Goal: Task Accomplishment & Management: Use online tool/utility

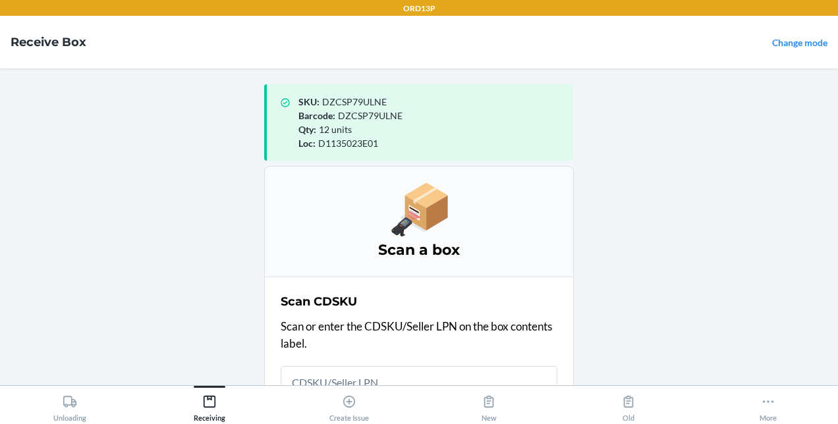
scroll to position [35, 0]
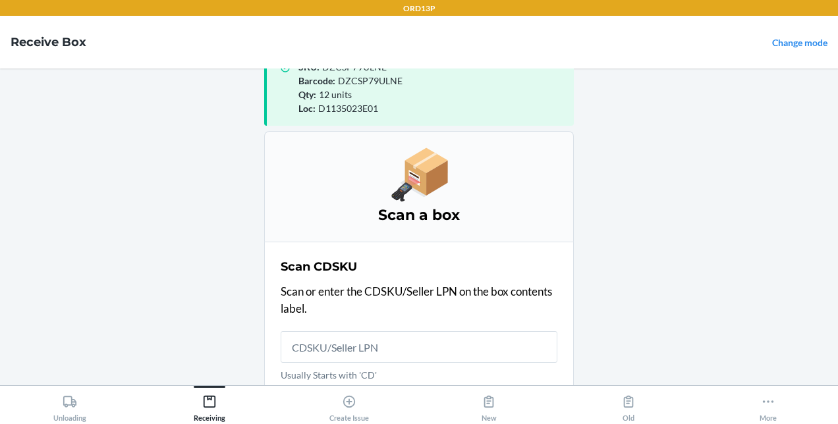
click at [403, 349] on input "Usually Starts with 'CD'" at bounding box center [419, 347] width 277 height 32
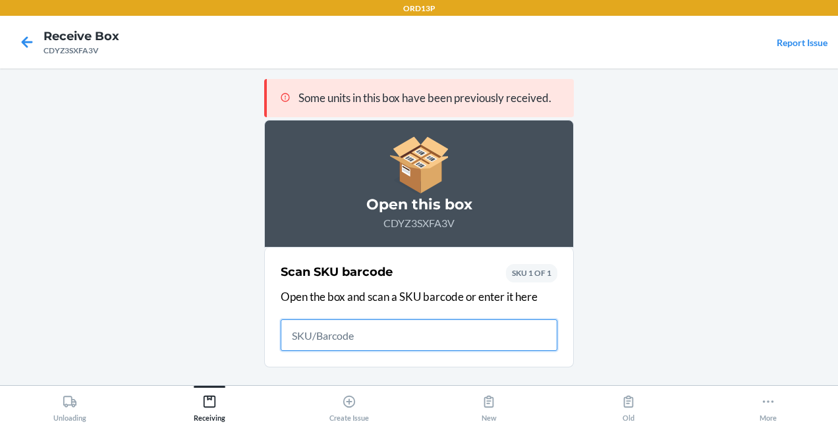
click at [360, 337] on input "text" at bounding box center [419, 336] width 277 height 32
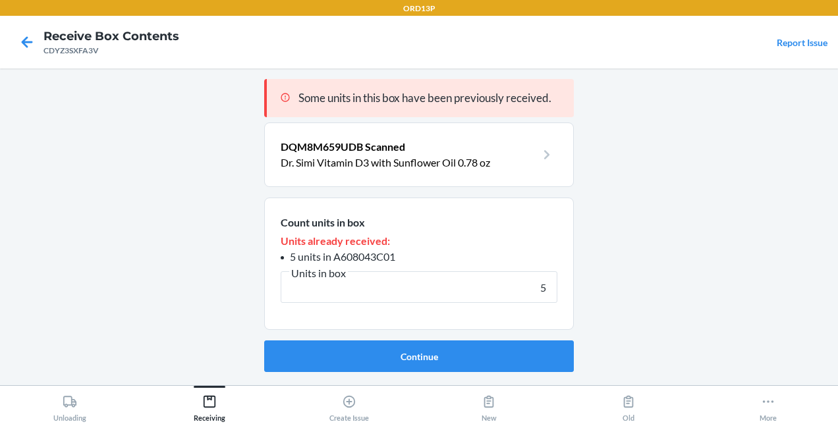
type input "5"
drag, startPoint x: 332, startPoint y: 259, endPoint x: 397, endPoint y: 263, distance: 64.7
click at [397, 263] on li "5 units in A608043C01" at bounding box center [419, 257] width 277 height 16
copy span "A608043C01"
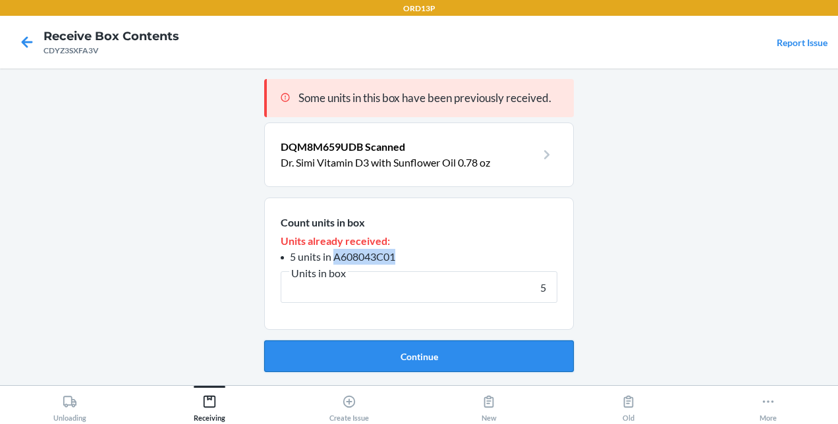
click at [438, 354] on button "Continue" at bounding box center [419, 357] width 310 height 32
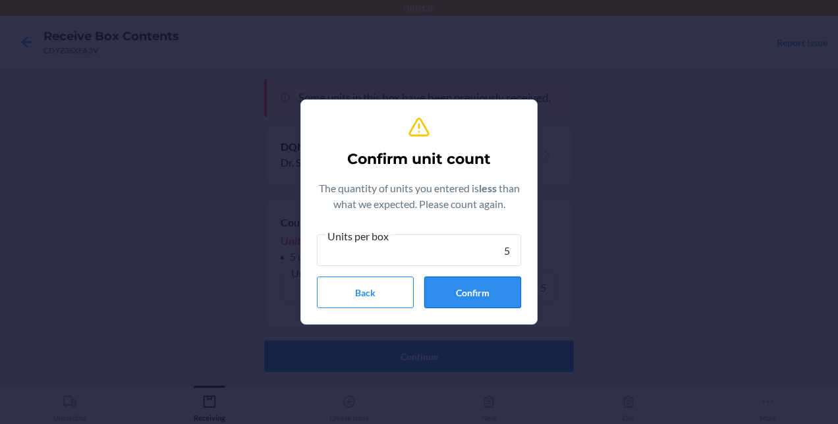
type input "5"
click at [498, 304] on button "Confirm" at bounding box center [472, 293] width 97 height 32
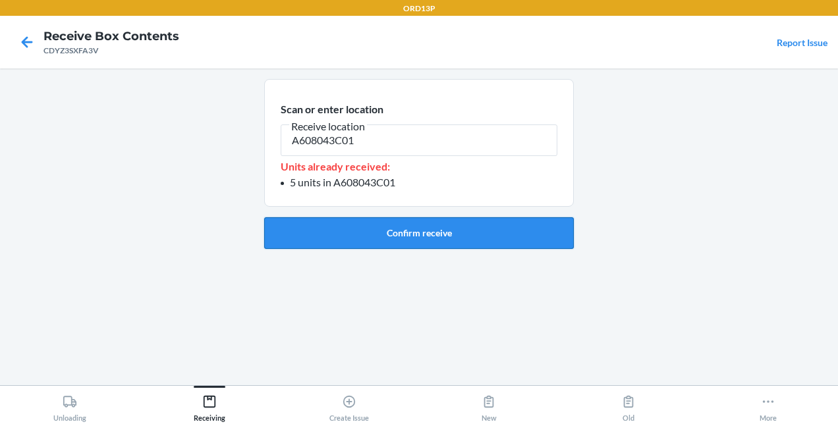
type input "A608043C01"
click at [416, 223] on button "Confirm receive" at bounding box center [419, 233] width 310 height 32
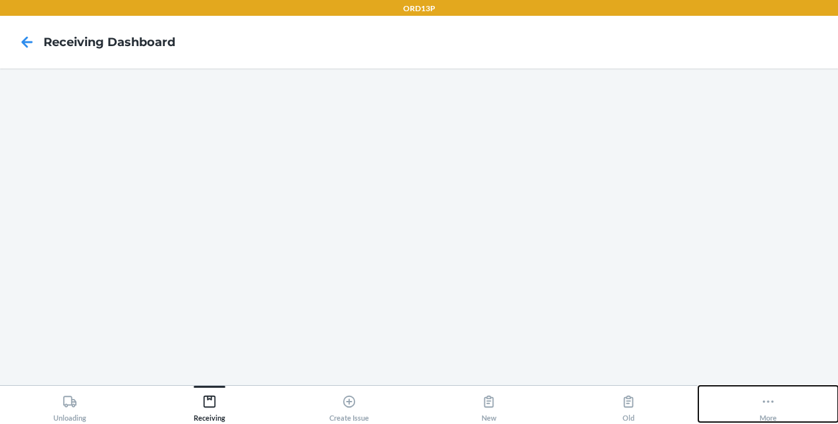
click at [769, 408] on icon at bounding box center [768, 402] width 14 height 14
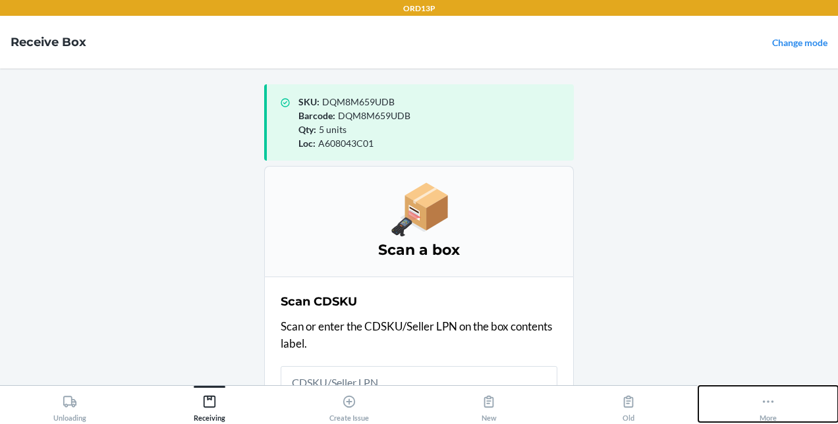
click at [764, 397] on icon at bounding box center [768, 402] width 14 height 14
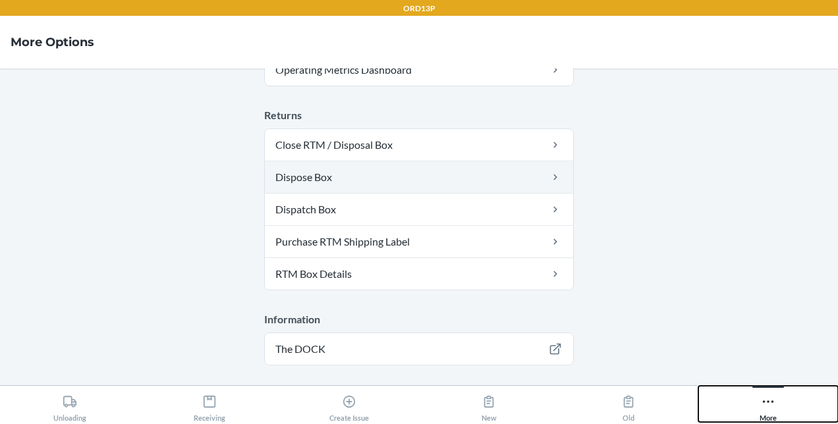
scroll to position [557, 0]
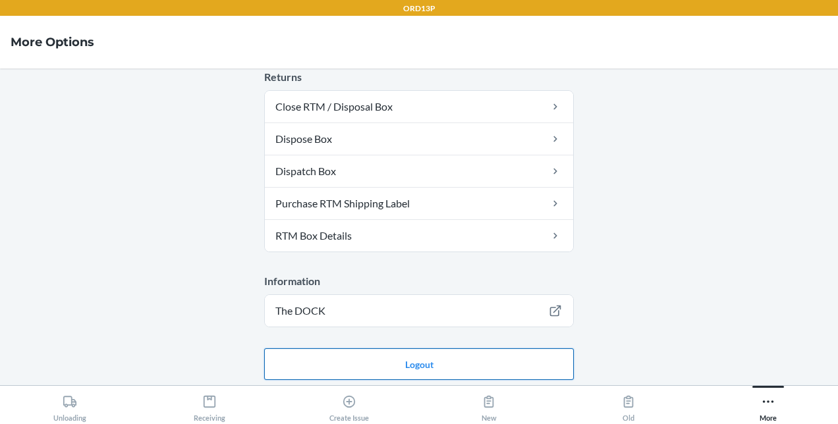
click at [493, 349] on button "Logout" at bounding box center [419, 365] width 310 height 32
